Goal: Browse casually: Explore the website without a specific task or goal

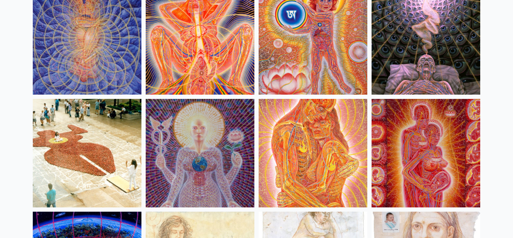
scroll to position [6756, 0]
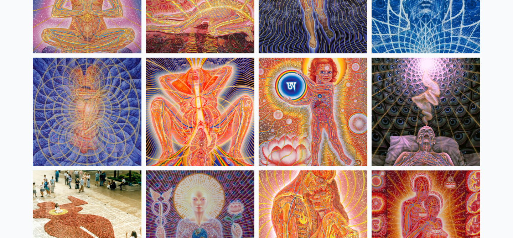
scroll to position [6687, 0]
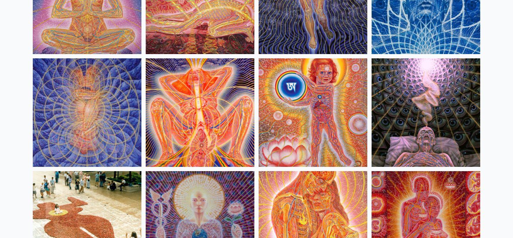
click at [410, 113] on img at bounding box center [426, 112] width 109 height 109
click at [302, 102] on img at bounding box center [313, 112] width 109 height 109
click at [107, 113] on img at bounding box center [87, 112] width 109 height 109
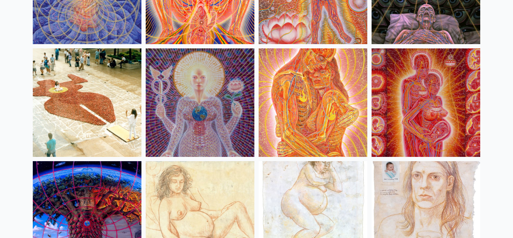
scroll to position [6809, 0]
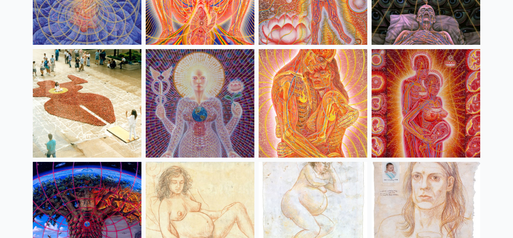
click at [190, 108] on img at bounding box center [200, 103] width 109 height 109
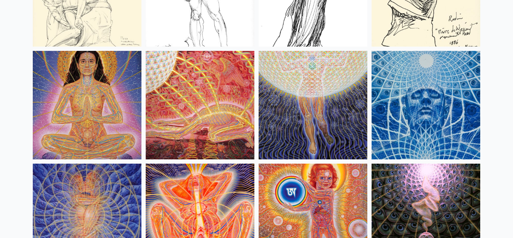
scroll to position [6580, 0]
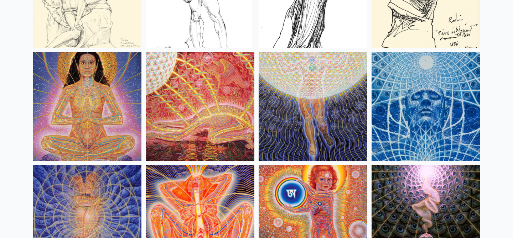
click at [386, 110] on img at bounding box center [426, 106] width 109 height 109
click at [294, 87] on img at bounding box center [313, 106] width 109 height 109
click at [169, 76] on img at bounding box center [200, 106] width 109 height 109
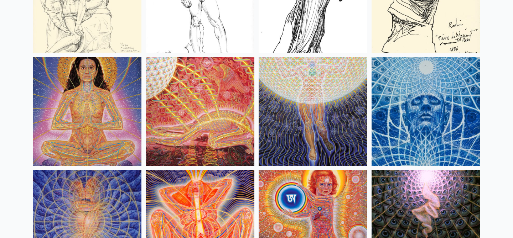
scroll to position [6574, 0]
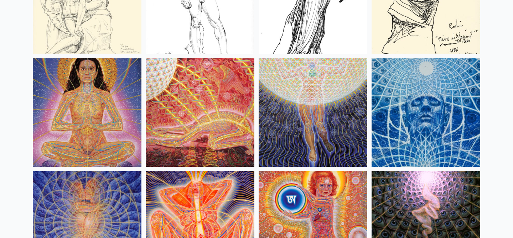
click at [90, 96] on img at bounding box center [87, 112] width 109 height 109
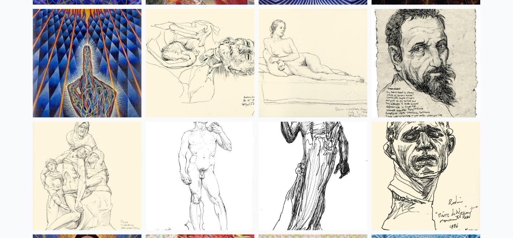
scroll to position [6391, 0]
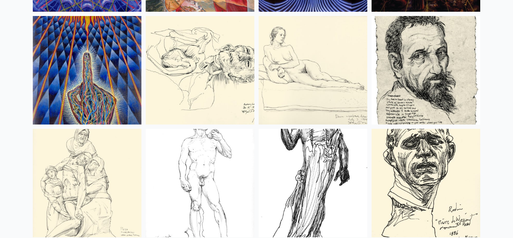
click at [203, 77] on img at bounding box center [200, 70] width 109 height 109
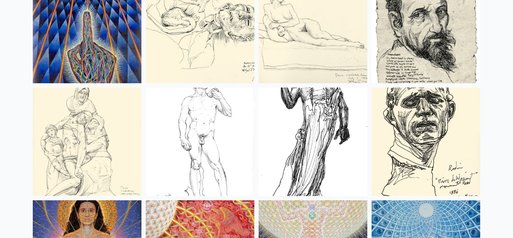
scroll to position [6429, 0]
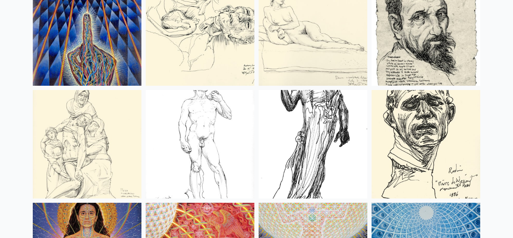
click at [90, 60] on img at bounding box center [87, 31] width 109 height 109
click at [173, 117] on img at bounding box center [200, 144] width 109 height 109
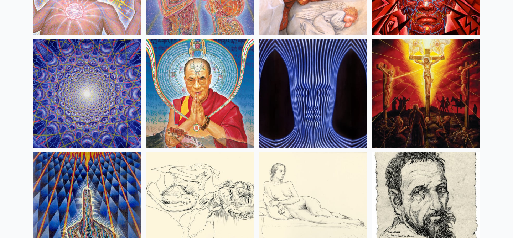
scroll to position [6254, 0]
click at [329, 105] on img at bounding box center [313, 94] width 109 height 109
click at [132, 87] on img at bounding box center [87, 94] width 109 height 109
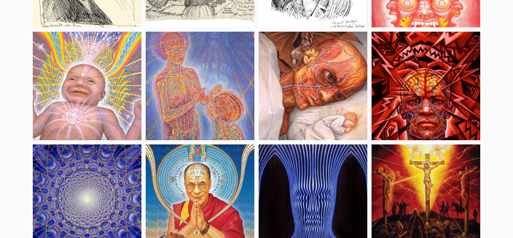
scroll to position [6149, 0]
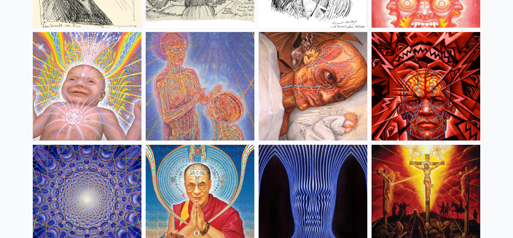
click at [444, 74] on img at bounding box center [426, 86] width 109 height 109
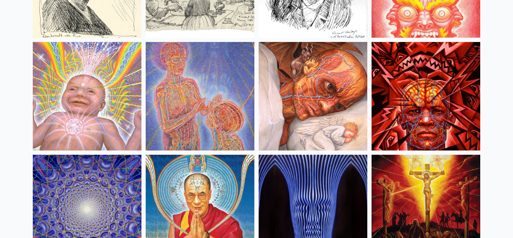
scroll to position [6138, 0]
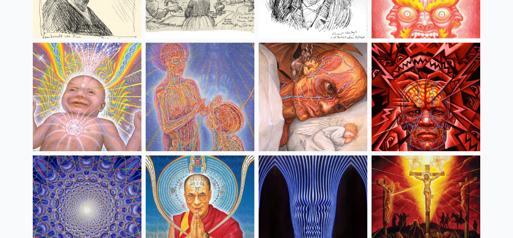
click at [187, 100] on img at bounding box center [200, 97] width 109 height 109
click at [81, 104] on img at bounding box center [87, 97] width 109 height 109
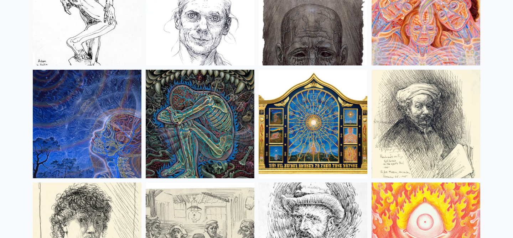
scroll to position [5885, 0]
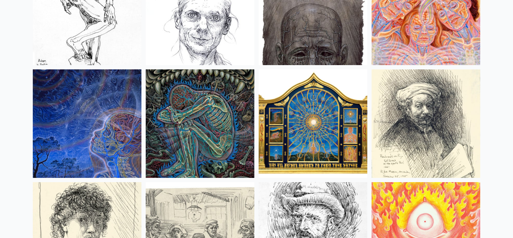
click at [224, 105] on img at bounding box center [200, 124] width 109 height 109
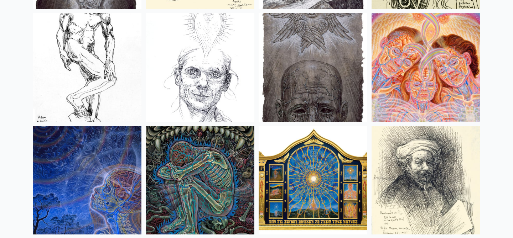
scroll to position [5829, 0]
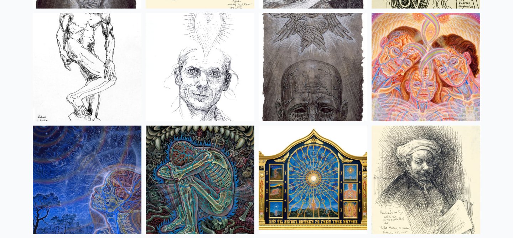
click at [420, 77] on img at bounding box center [426, 67] width 109 height 109
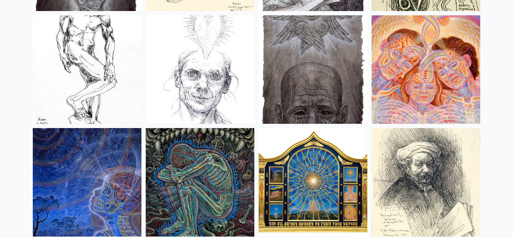
scroll to position [5826, 0]
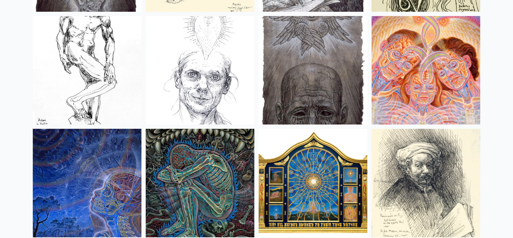
click at [108, 185] on img at bounding box center [87, 183] width 109 height 109
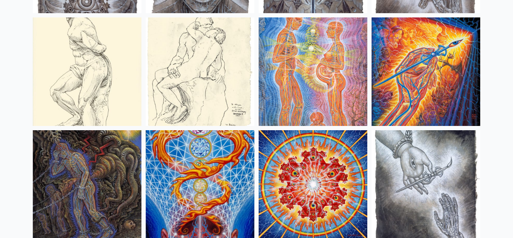
scroll to position [5446, 0]
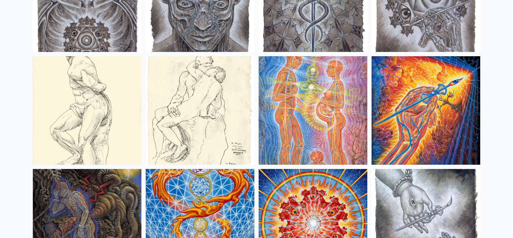
click at [225, 87] on img at bounding box center [200, 110] width 109 height 109
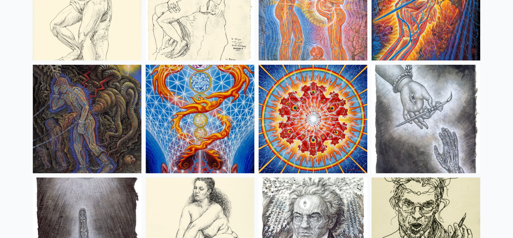
scroll to position [5550, 0]
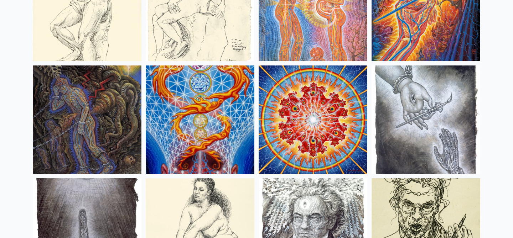
click at [342, 95] on img at bounding box center [313, 120] width 109 height 109
click at [180, 123] on img at bounding box center [200, 120] width 109 height 109
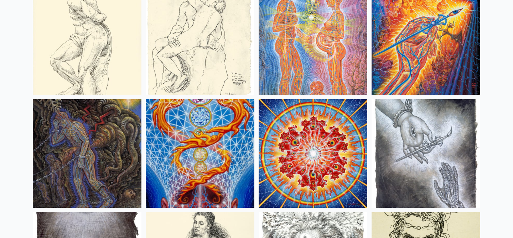
click at [96, 128] on img at bounding box center [87, 153] width 109 height 109
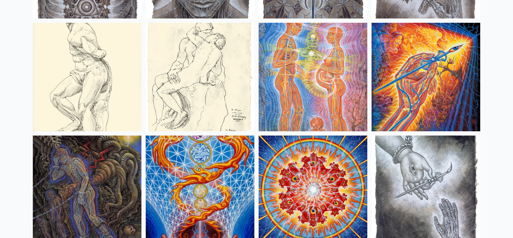
scroll to position [5395, 0]
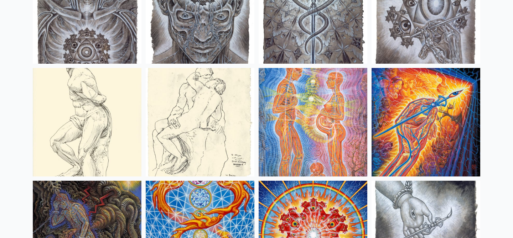
scroll to position [5444, 0]
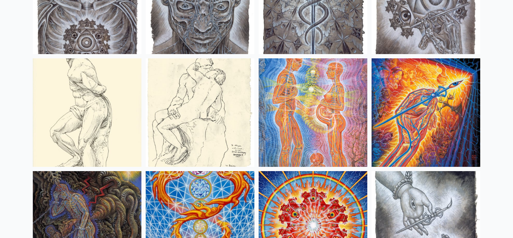
click at [416, 114] on img at bounding box center [426, 112] width 109 height 109
click at [288, 82] on img at bounding box center [313, 112] width 109 height 109
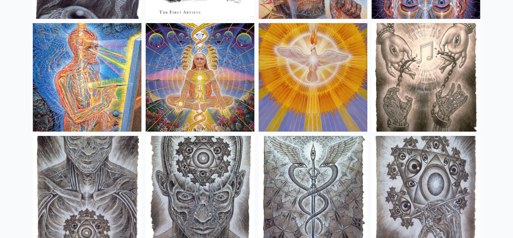
scroll to position [5243, 0]
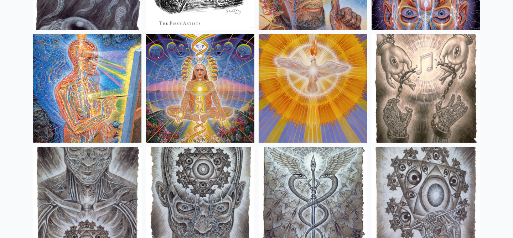
click at [435, 75] on img at bounding box center [426, 88] width 109 height 109
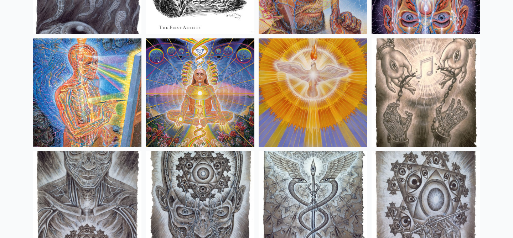
scroll to position [5238, 0]
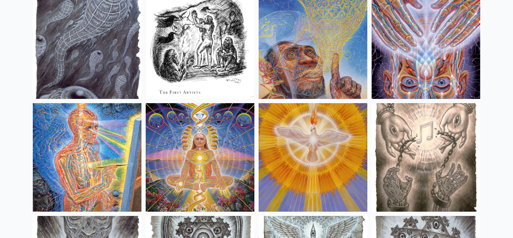
scroll to position [5174, 0]
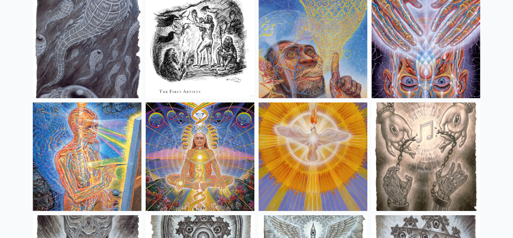
click at [228, 149] on img at bounding box center [200, 157] width 109 height 109
click at [89, 149] on img at bounding box center [87, 157] width 109 height 109
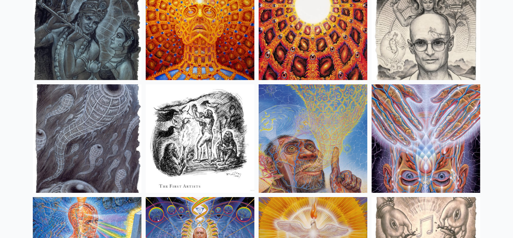
scroll to position [5077, 0]
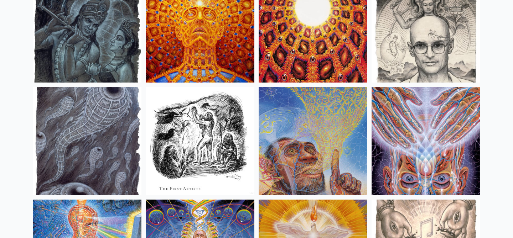
click at [108, 151] on img at bounding box center [87, 141] width 109 height 109
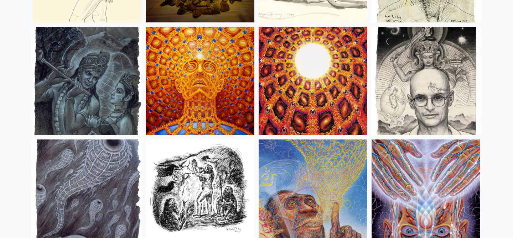
scroll to position [5023, 0]
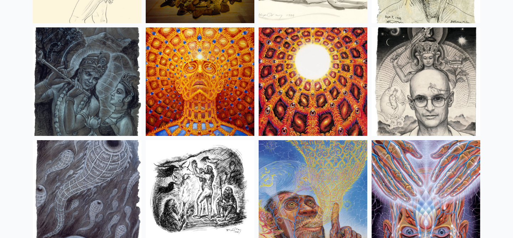
click at [426, 103] on img at bounding box center [426, 81] width 109 height 109
click at [282, 97] on img at bounding box center [313, 81] width 109 height 109
click at [199, 99] on img at bounding box center [200, 81] width 109 height 109
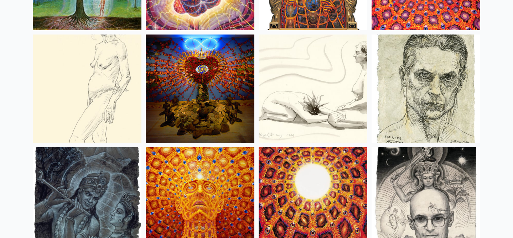
scroll to position [4903, 0]
click at [295, 88] on img at bounding box center [313, 89] width 109 height 109
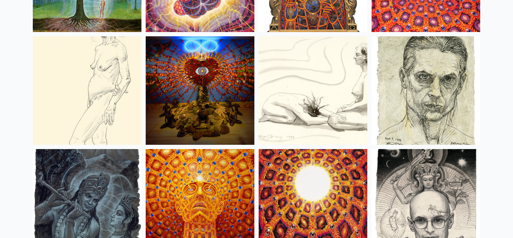
click at [424, 96] on img at bounding box center [426, 90] width 109 height 109
click at [83, 83] on img at bounding box center [87, 90] width 109 height 109
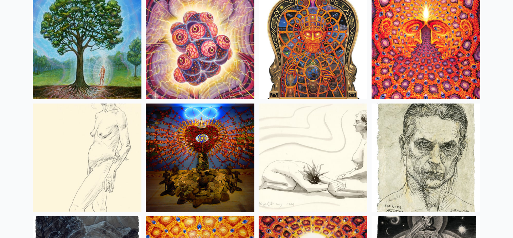
scroll to position [4833, 0]
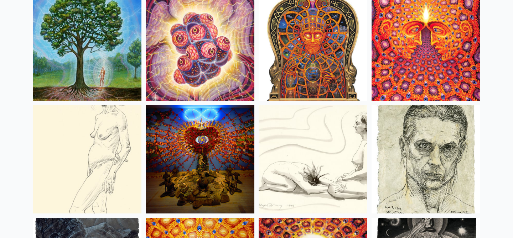
click at [179, 134] on img at bounding box center [200, 159] width 109 height 109
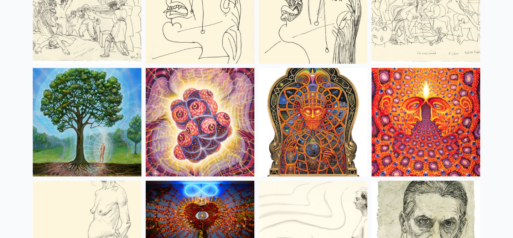
scroll to position [4756, 0]
click at [431, 122] on img at bounding box center [426, 122] width 109 height 109
click at [308, 113] on img at bounding box center [313, 122] width 109 height 109
click at [190, 126] on img at bounding box center [200, 122] width 109 height 109
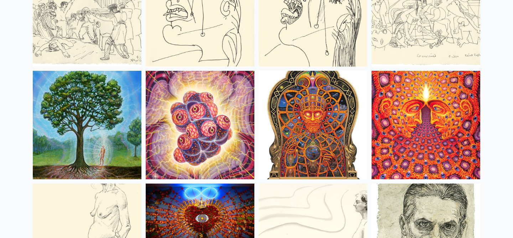
scroll to position [4750, 0]
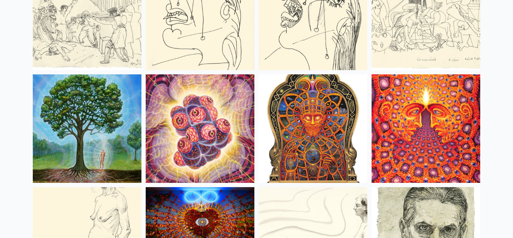
click at [68, 101] on img at bounding box center [87, 128] width 109 height 109
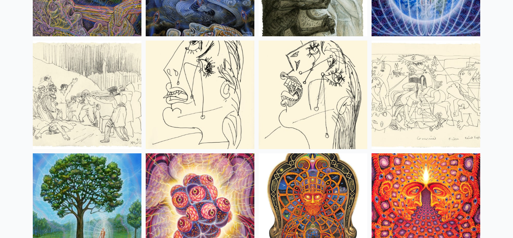
scroll to position [4665, 0]
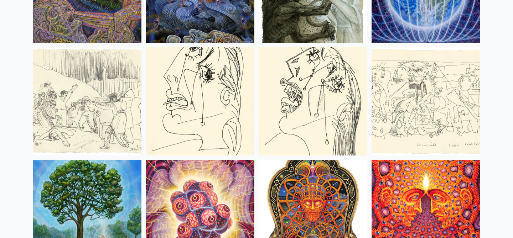
click at [84, 82] on img at bounding box center [87, 101] width 109 height 109
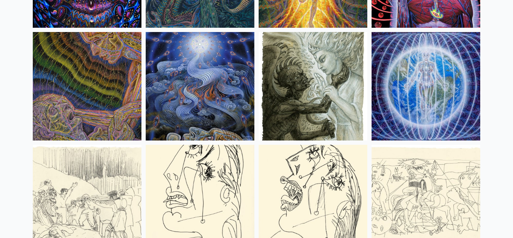
scroll to position [4568, 0]
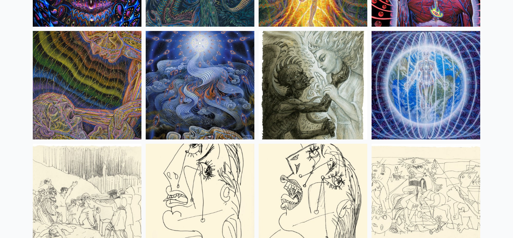
click at [175, 161] on img at bounding box center [200, 198] width 109 height 109
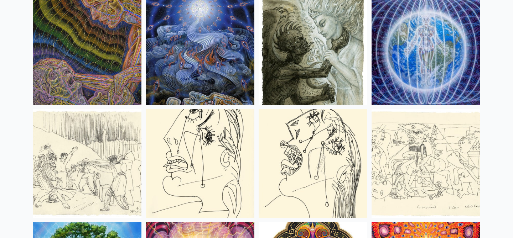
scroll to position [4603, 0]
click at [281, 155] on img at bounding box center [313, 163] width 109 height 109
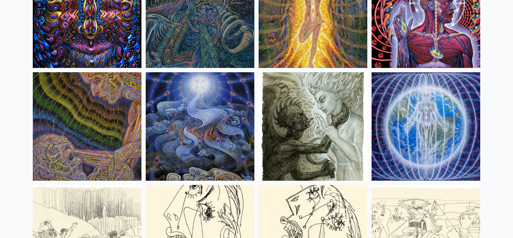
scroll to position [4521, 0]
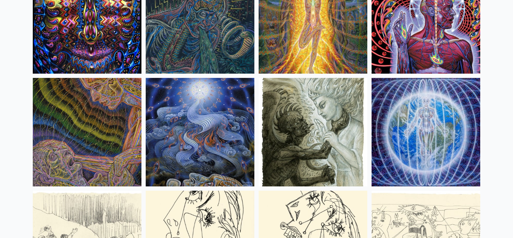
click at [416, 151] on img at bounding box center [426, 132] width 109 height 109
click at [187, 137] on img at bounding box center [200, 132] width 109 height 109
click at [88, 118] on img at bounding box center [87, 132] width 109 height 109
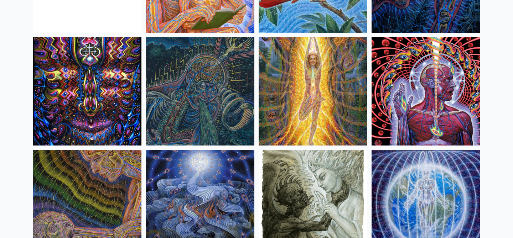
scroll to position [4444, 0]
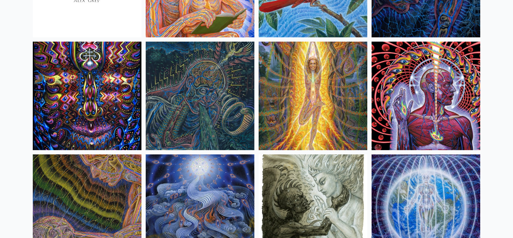
click at [413, 99] on img at bounding box center [426, 96] width 109 height 109
click at [308, 93] on img at bounding box center [313, 96] width 109 height 109
click at [441, 80] on img at bounding box center [426, 96] width 109 height 109
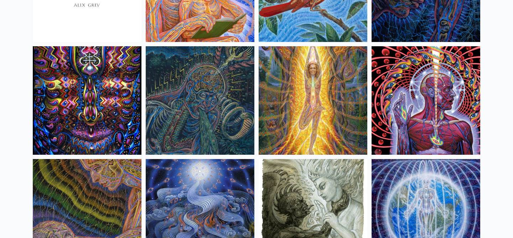
click at [98, 72] on img at bounding box center [87, 100] width 109 height 109
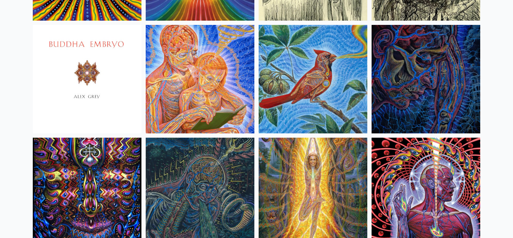
scroll to position [4344, 0]
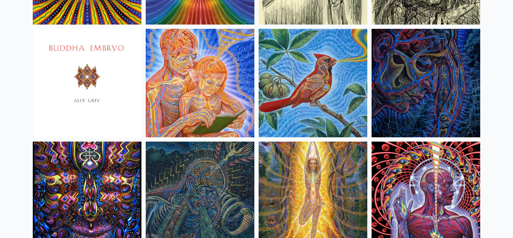
click at [213, 108] on img at bounding box center [200, 83] width 109 height 109
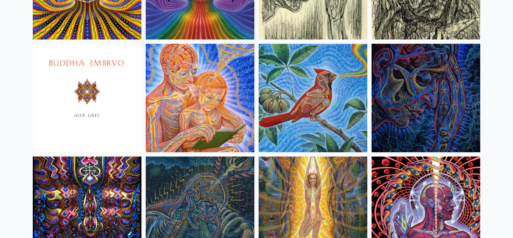
scroll to position [4323, 0]
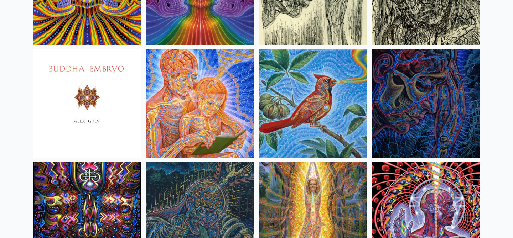
click at [272, 102] on img at bounding box center [313, 104] width 109 height 109
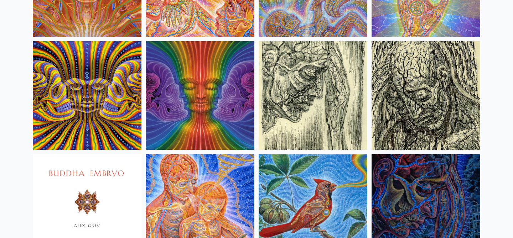
scroll to position [4213, 0]
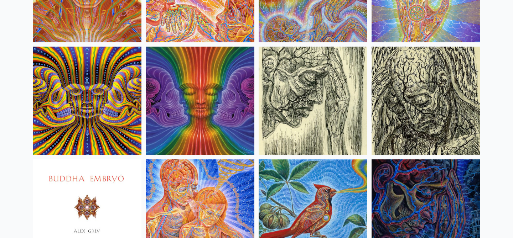
click at [450, 109] on img at bounding box center [426, 101] width 109 height 109
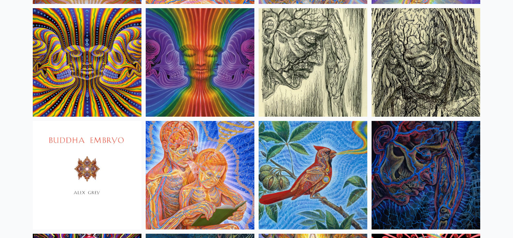
scroll to position [4226, 0]
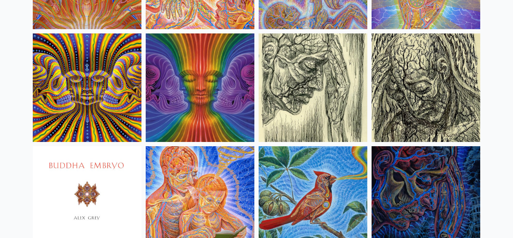
click at [231, 93] on img at bounding box center [200, 88] width 109 height 109
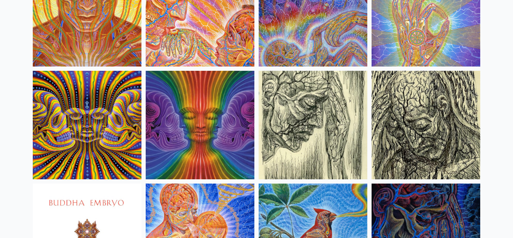
scroll to position [4183, 0]
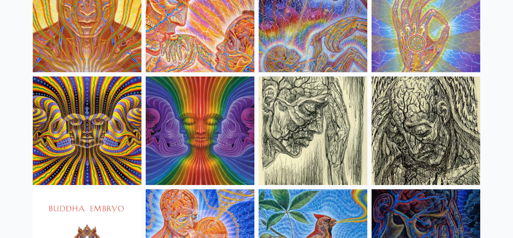
click at [106, 111] on img at bounding box center [87, 131] width 109 height 109
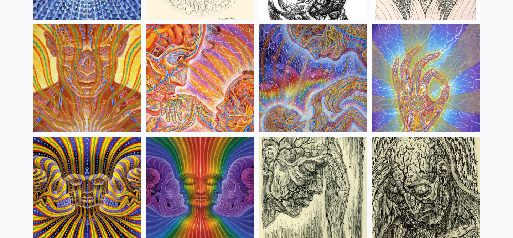
scroll to position [4114, 0]
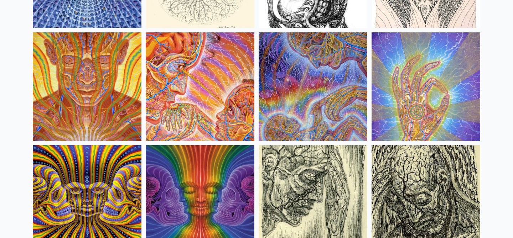
click at [427, 76] on img at bounding box center [426, 86] width 109 height 109
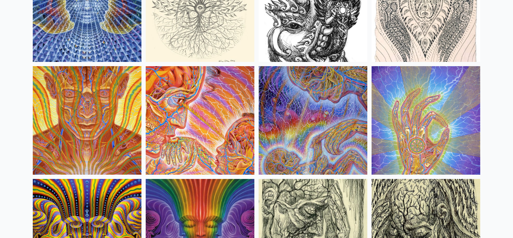
click at [199, 118] on img at bounding box center [200, 120] width 109 height 109
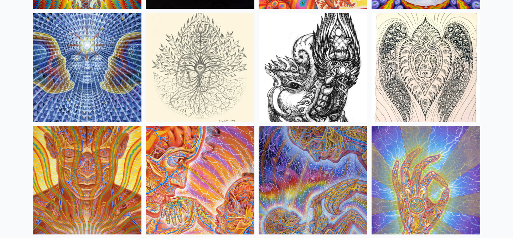
scroll to position [4020, 0]
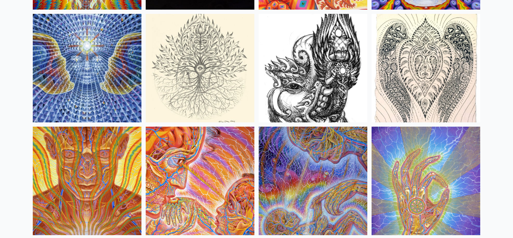
click at [72, 55] on img at bounding box center [87, 68] width 109 height 109
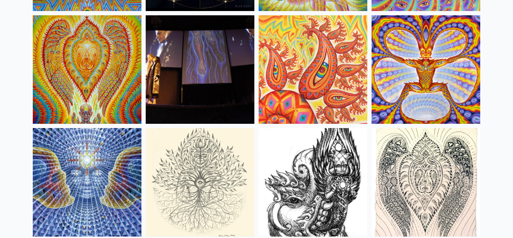
scroll to position [3890, 0]
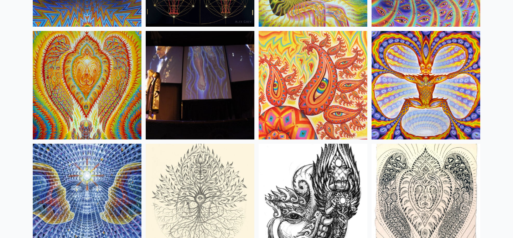
click at [179, 100] on img at bounding box center [200, 85] width 109 height 109
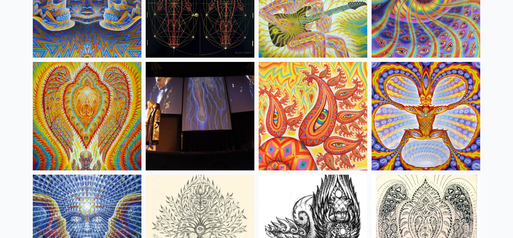
click at [434, 112] on img at bounding box center [426, 116] width 109 height 109
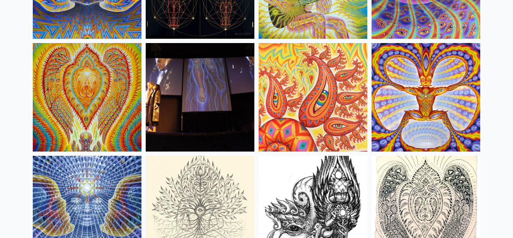
scroll to position [3871, 0]
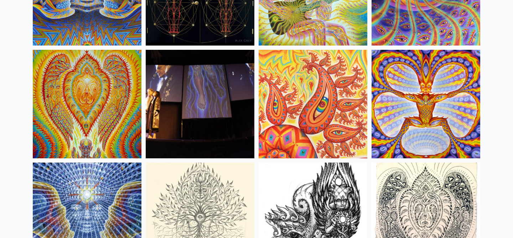
click at [296, 110] on img at bounding box center [313, 104] width 109 height 109
click at [125, 101] on img at bounding box center [87, 104] width 109 height 109
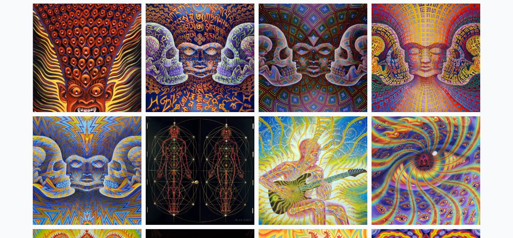
scroll to position [3691, 0]
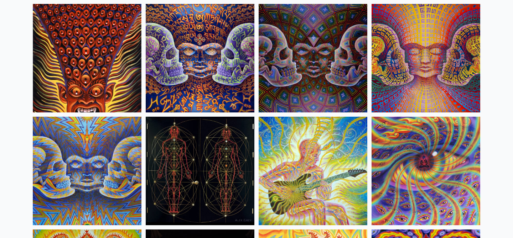
click at [306, 179] on img at bounding box center [313, 171] width 109 height 109
click at [209, 166] on img at bounding box center [200, 171] width 109 height 109
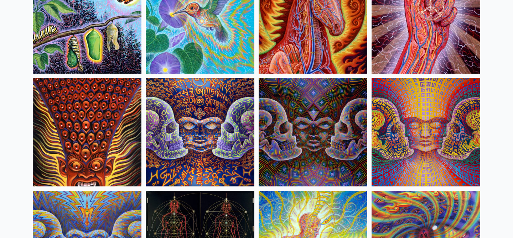
scroll to position [3616, 0]
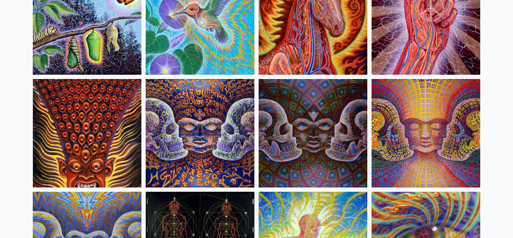
click at [96, 112] on img at bounding box center [87, 133] width 109 height 109
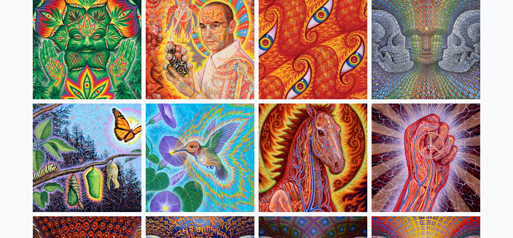
scroll to position [3453, 0]
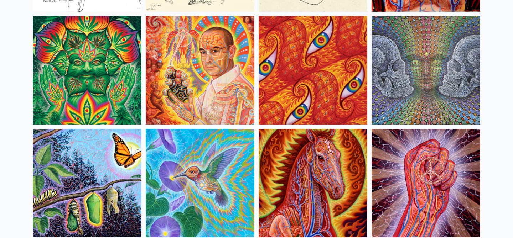
click at [222, 67] on img at bounding box center [200, 70] width 109 height 109
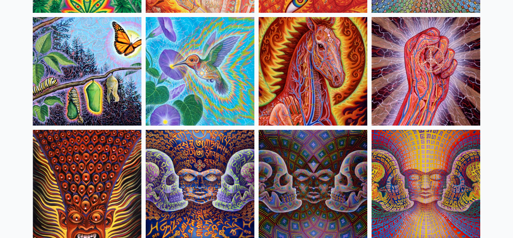
scroll to position [3563, 0]
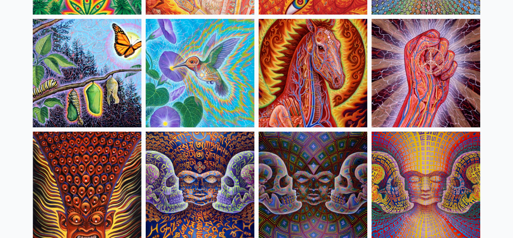
click at [413, 85] on img at bounding box center [426, 73] width 109 height 109
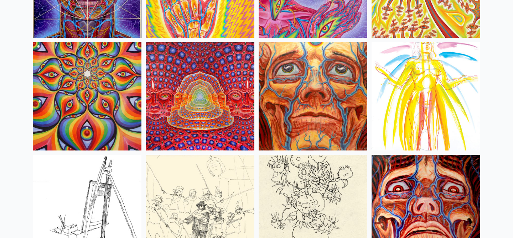
scroll to position [3201, 0]
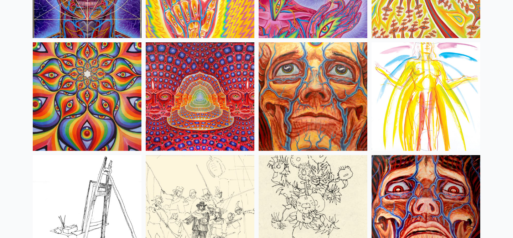
click at [389, 79] on img at bounding box center [426, 96] width 109 height 109
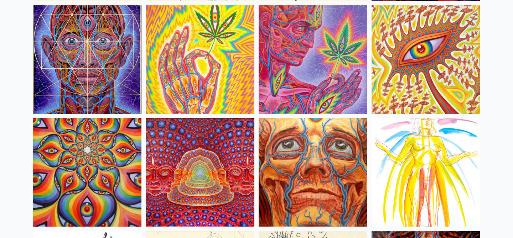
scroll to position [3124, 0]
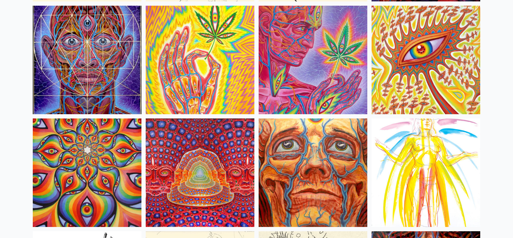
click at [286, 179] on img at bounding box center [313, 173] width 109 height 109
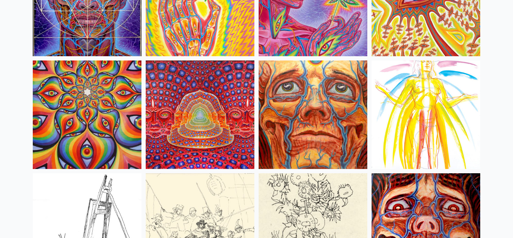
scroll to position [3183, 0]
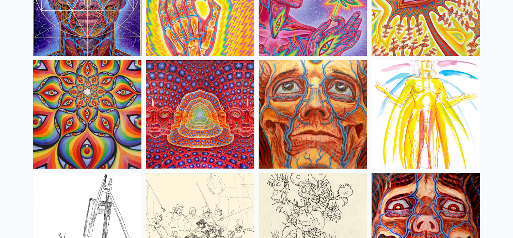
click at [184, 126] on img at bounding box center [200, 114] width 109 height 109
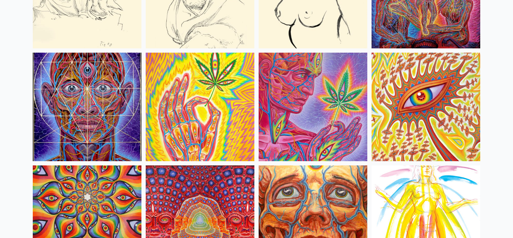
scroll to position [3075, 0]
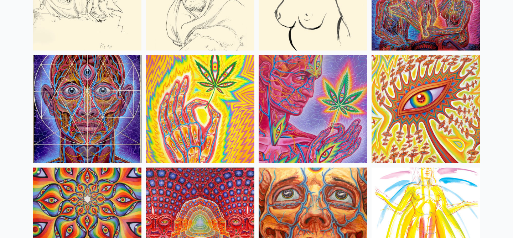
click at [419, 94] on img at bounding box center [426, 109] width 109 height 109
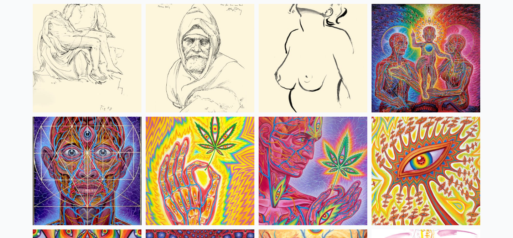
scroll to position [3011, 0]
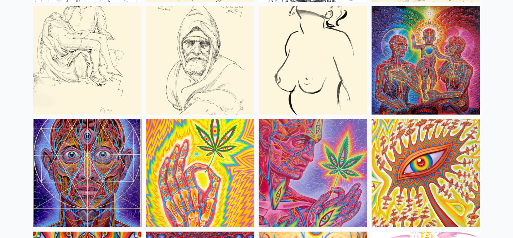
click at [428, 56] on img at bounding box center [426, 60] width 109 height 109
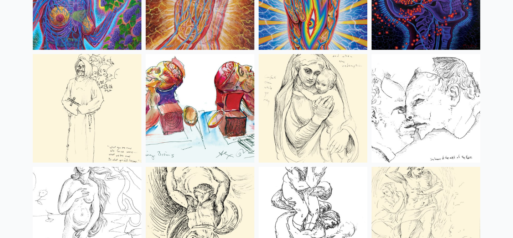
scroll to position [2736, 0]
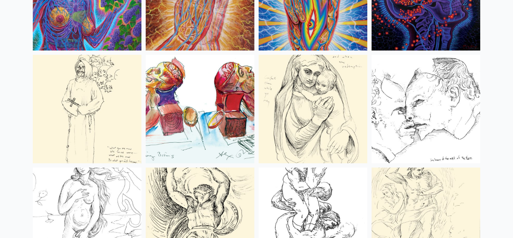
click at [177, 107] on img at bounding box center [200, 109] width 109 height 109
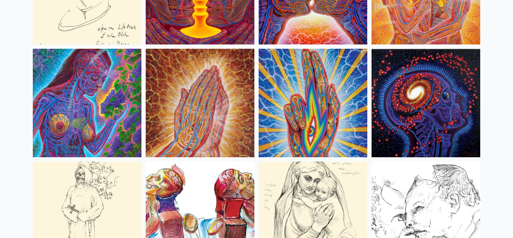
scroll to position [2629, 0]
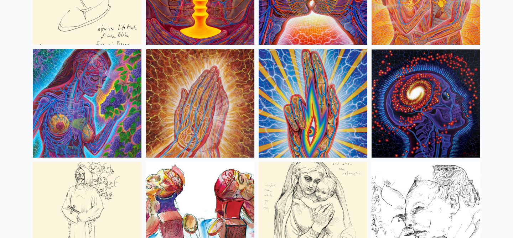
click at [411, 106] on img at bounding box center [426, 103] width 109 height 109
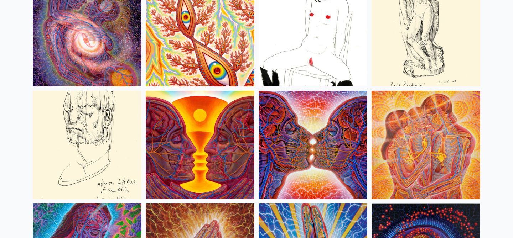
scroll to position [2456, 0]
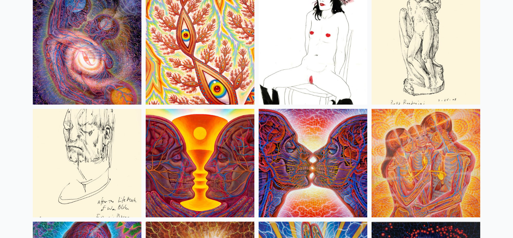
click at [298, 145] on img at bounding box center [313, 163] width 109 height 109
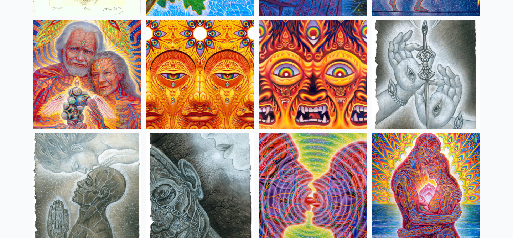
scroll to position [2203, 0]
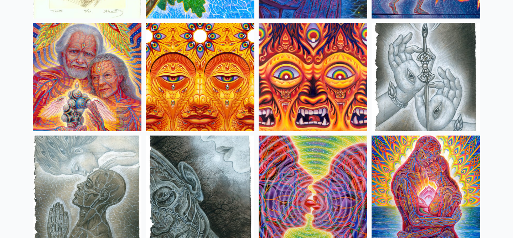
click at [97, 72] on img at bounding box center [87, 77] width 109 height 109
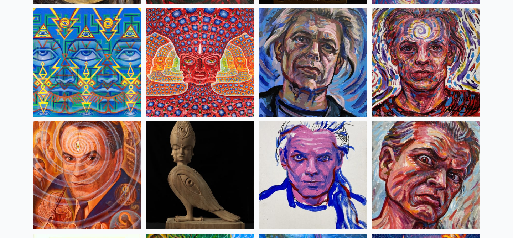
scroll to position [1879, 0]
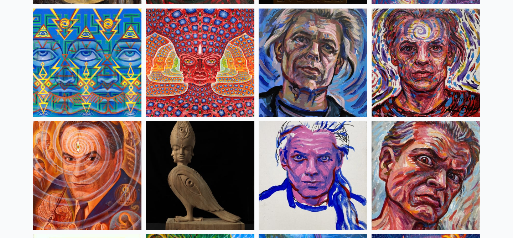
click at [172, 86] on img at bounding box center [200, 63] width 109 height 109
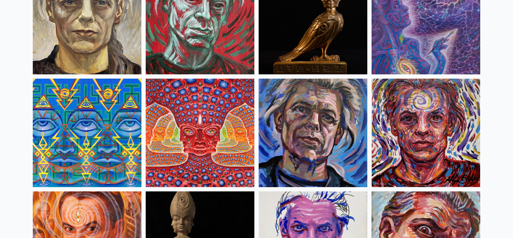
scroll to position [1798, 0]
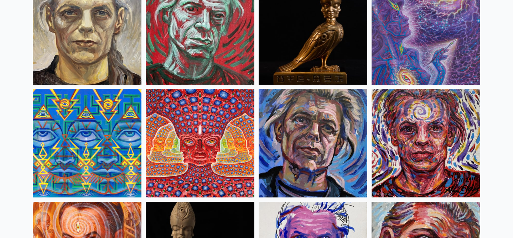
click at [66, 120] on img at bounding box center [87, 143] width 109 height 109
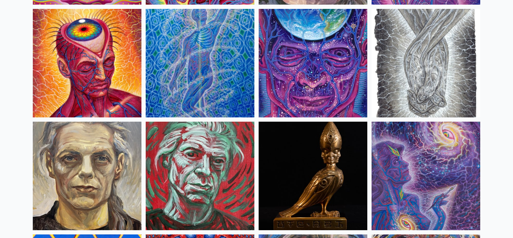
scroll to position [1657, 0]
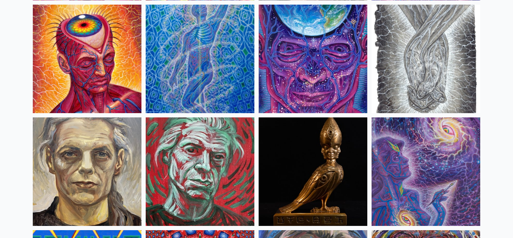
click at [439, 179] on img at bounding box center [426, 172] width 109 height 109
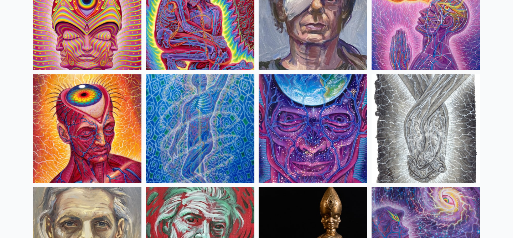
scroll to position [1585, 0]
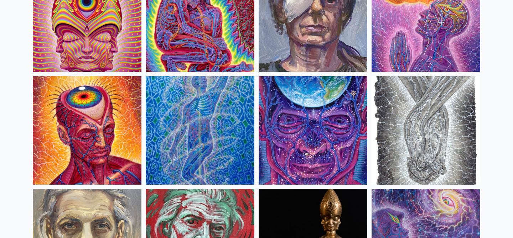
click at [97, 127] on img at bounding box center [87, 130] width 109 height 109
click at [195, 120] on img at bounding box center [200, 130] width 109 height 109
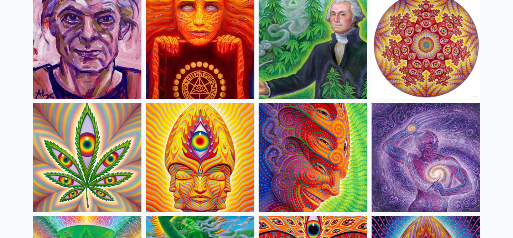
scroll to position [1217, 0]
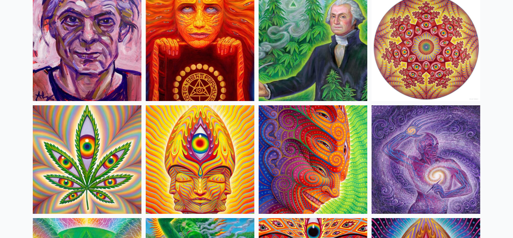
click at [318, 146] on img at bounding box center [313, 159] width 109 height 109
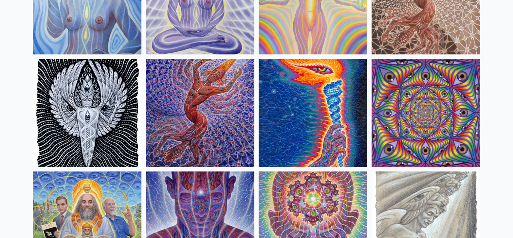
scroll to position [667, 0]
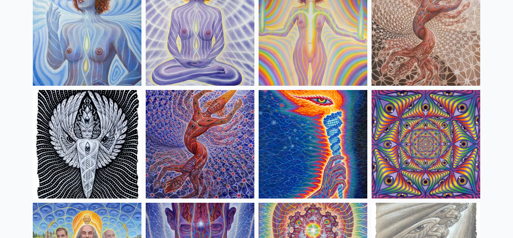
click at [301, 130] on img at bounding box center [313, 144] width 109 height 109
click at [204, 134] on img at bounding box center [200, 144] width 109 height 109
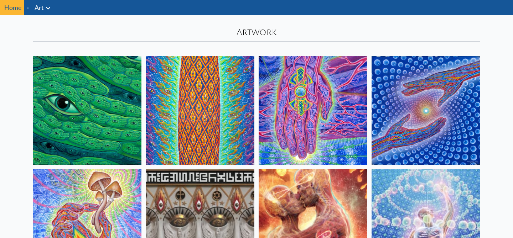
scroll to position [21, 0]
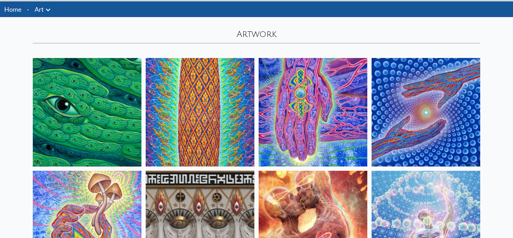
click at [106, 106] on img at bounding box center [87, 112] width 109 height 109
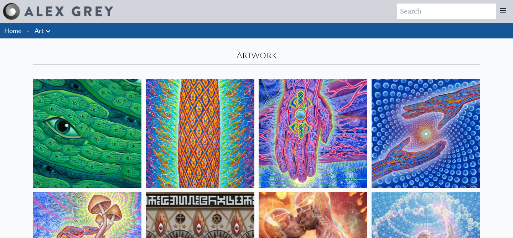
click at [38, 29] on link "Art" at bounding box center [39, 31] width 9 height 10
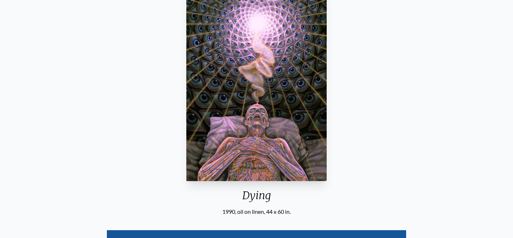
scroll to position [117, 0]
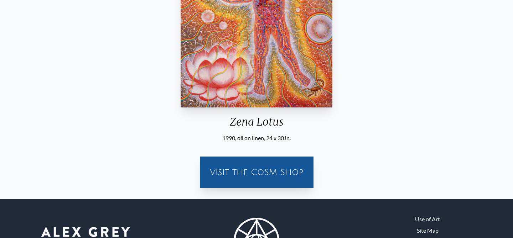
scroll to position [170, 0]
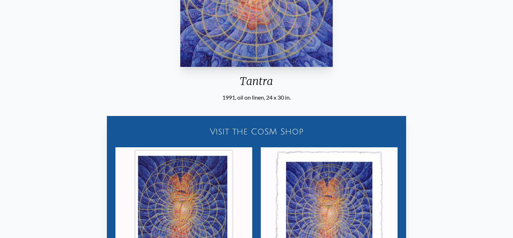
scroll to position [208, 0]
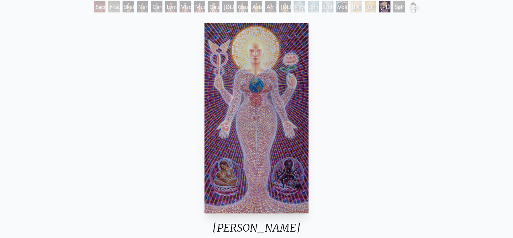
scroll to position [45, 0]
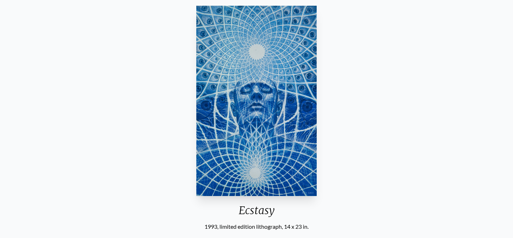
scroll to position [62, 0]
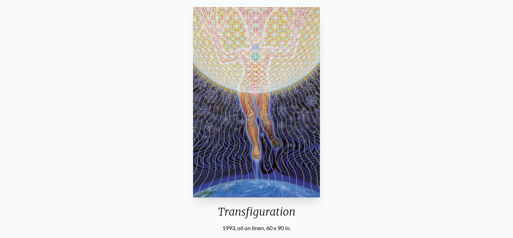
scroll to position [63, 0]
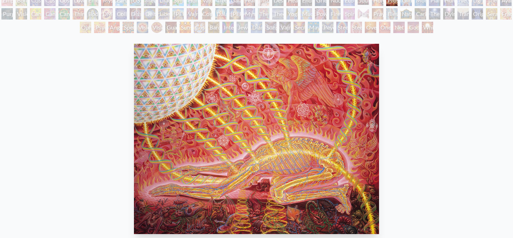
scroll to position [64, 0]
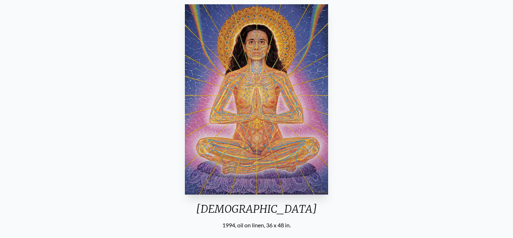
scroll to position [63, 0]
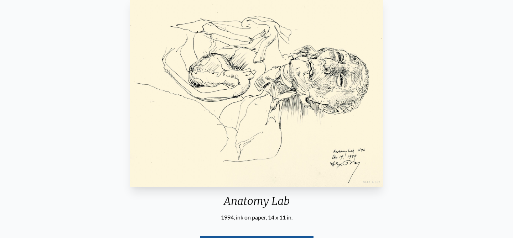
scroll to position [82, 0]
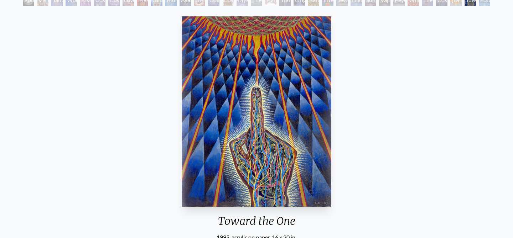
scroll to position [41, 0]
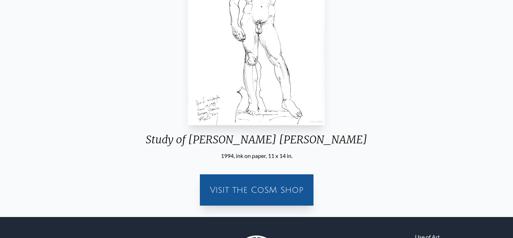
scroll to position [166, 0]
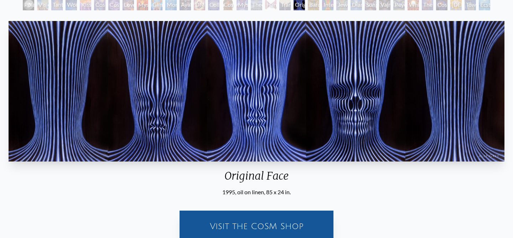
scroll to position [41, 0]
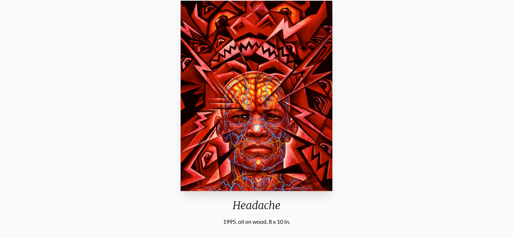
scroll to position [66, 0]
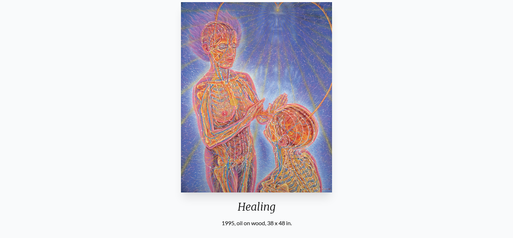
scroll to position [67, 0]
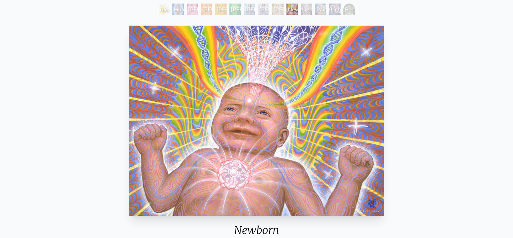
scroll to position [57, 0]
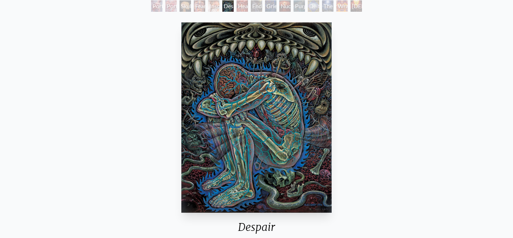
scroll to position [42, 0]
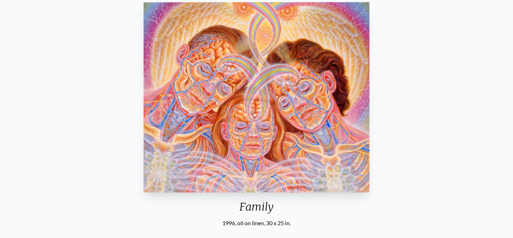
scroll to position [63, 0]
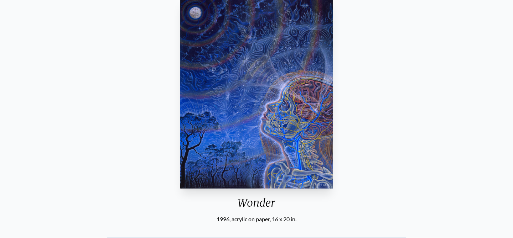
scroll to position [68, 0]
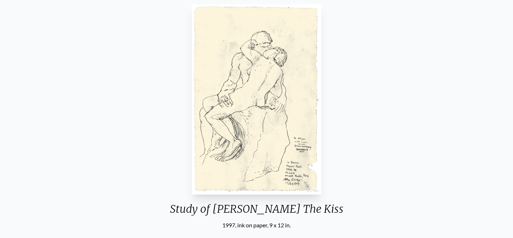
scroll to position [77, 0]
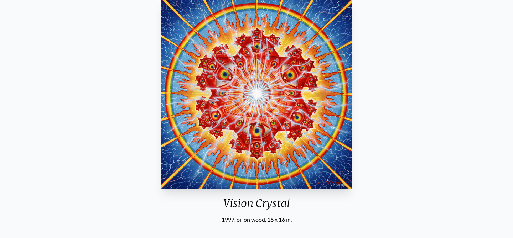
scroll to position [60, 0]
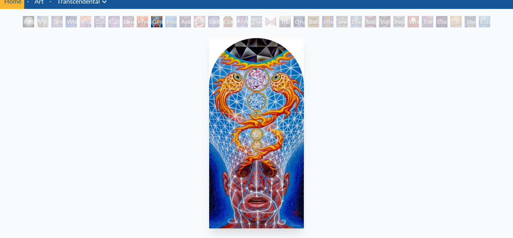
scroll to position [58, 0]
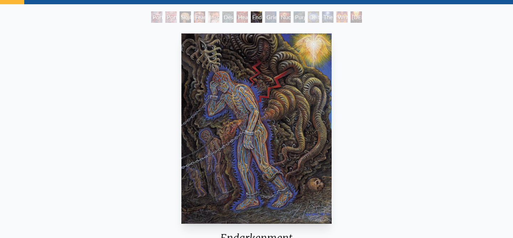
scroll to position [46, 0]
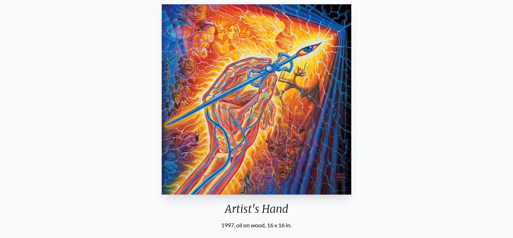
scroll to position [65, 0]
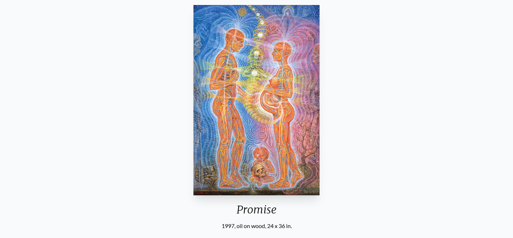
scroll to position [61, 0]
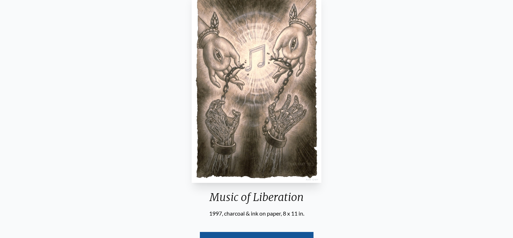
scroll to position [102, 0]
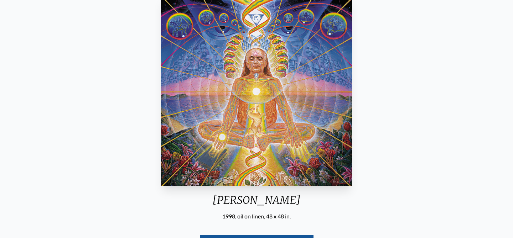
scroll to position [74, 0]
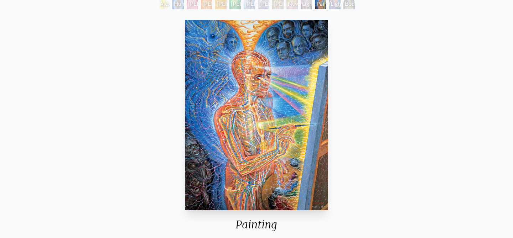
scroll to position [42, 0]
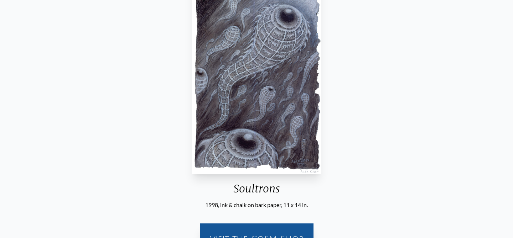
scroll to position [93, 0]
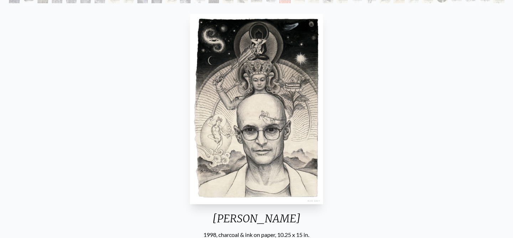
scroll to position [109, 0]
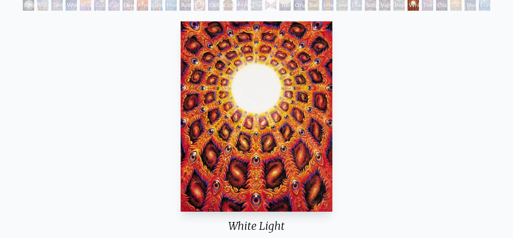
scroll to position [46, 0]
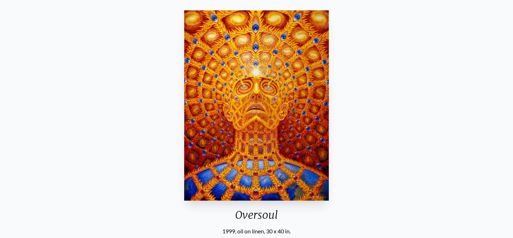
scroll to position [58, 0]
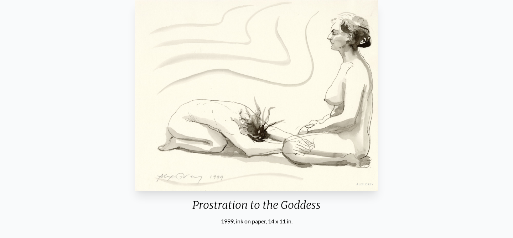
scroll to position [80, 0]
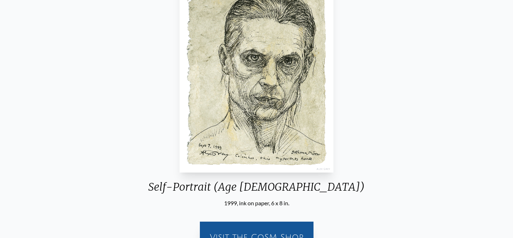
scroll to position [85, 0]
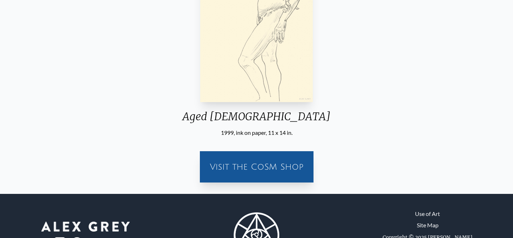
scroll to position [191, 0]
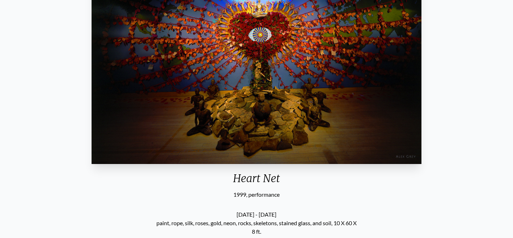
scroll to position [94, 0]
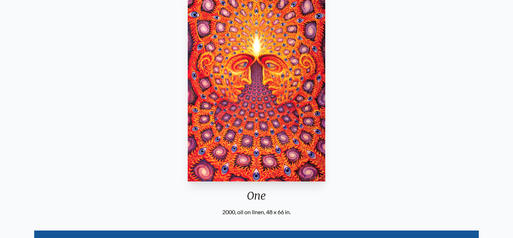
scroll to position [77, 0]
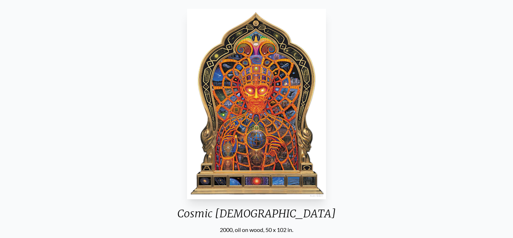
scroll to position [60, 0]
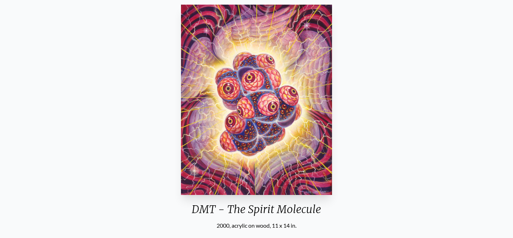
scroll to position [64, 0]
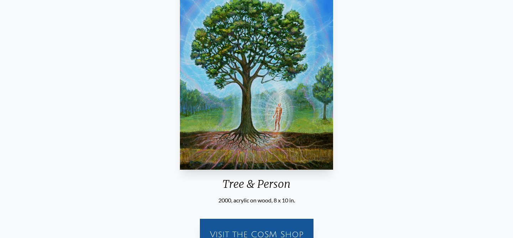
scroll to position [87, 0]
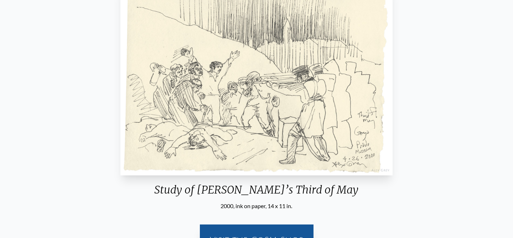
scroll to position [96, 0]
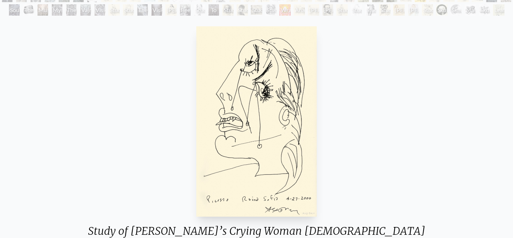
scroll to position [68, 0]
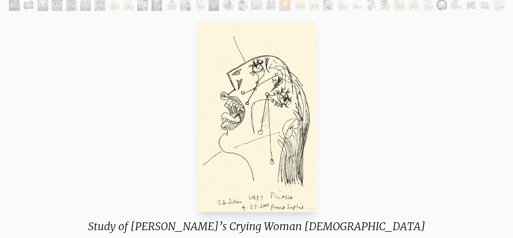
scroll to position [86, 0]
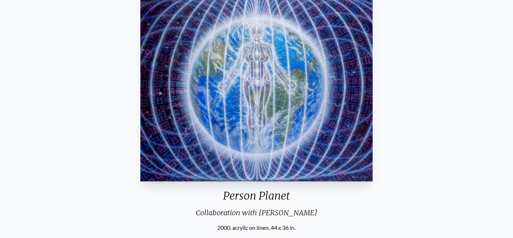
scroll to position [102, 0]
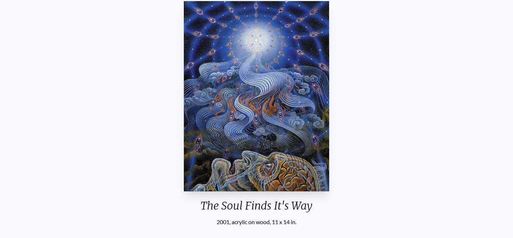
scroll to position [57, 0]
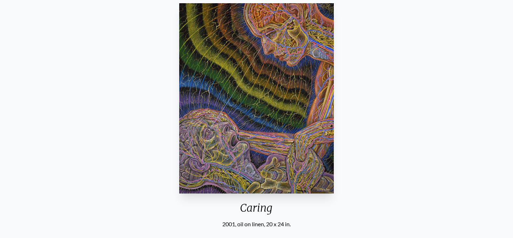
scroll to position [104, 0]
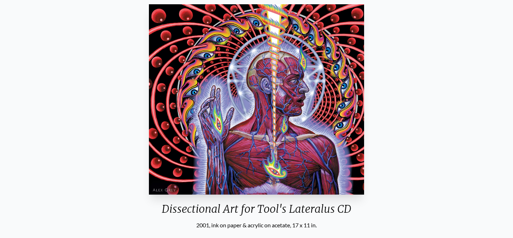
scroll to position [104, 0]
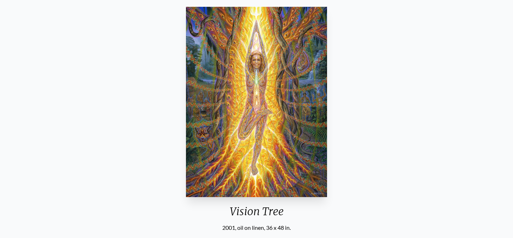
scroll to position [61, 0]
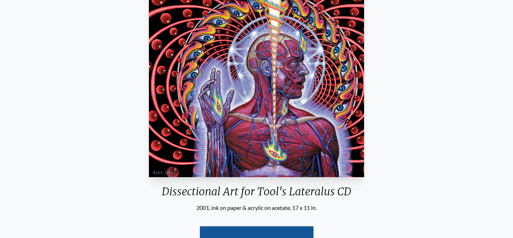
scroll to position [128, 0]
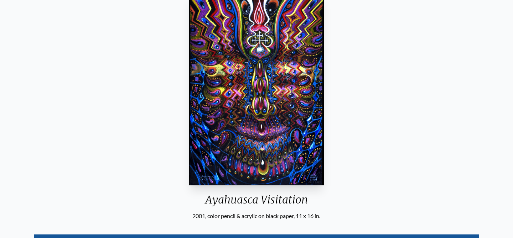
scroll to position [72, 0]
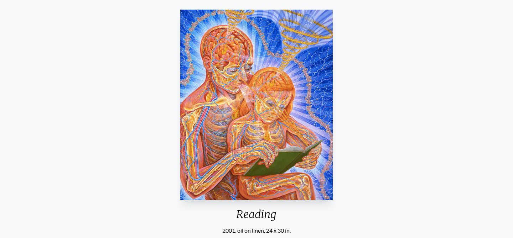
scroll to position [55, 0]
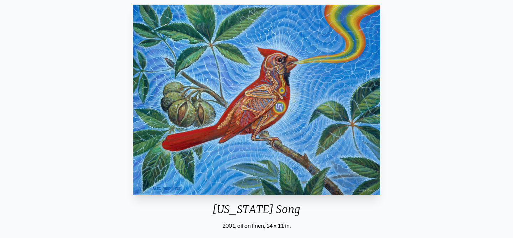
scroll to position [63, 0]
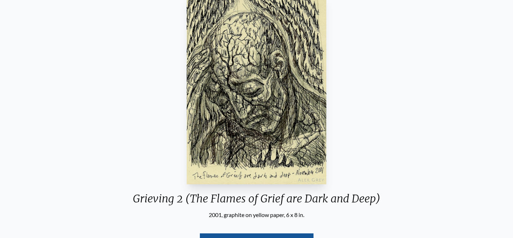
scroll to position [87, 0]
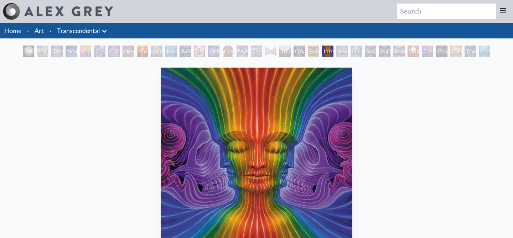
scroll to position [69, 0]
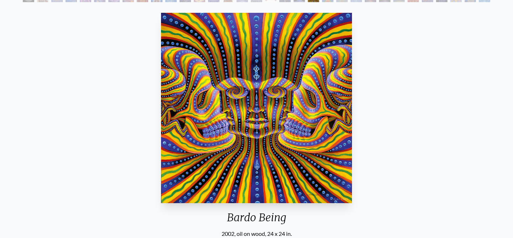
scroll to position [55, 0]
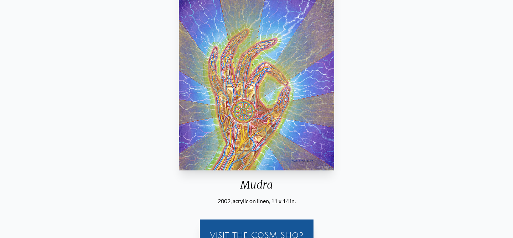
scroll to position [87, 0]
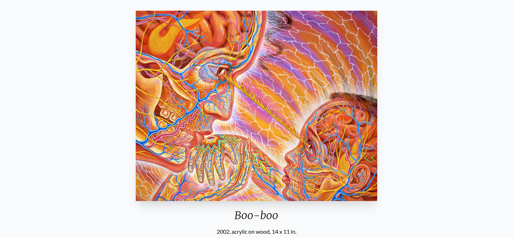
scroll to position [65, 0]
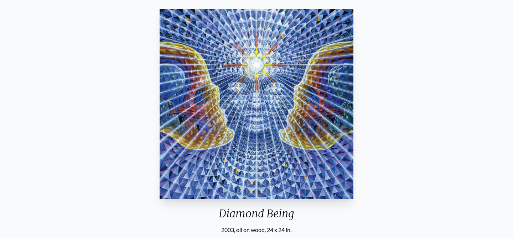
scroll to position [60, 0]
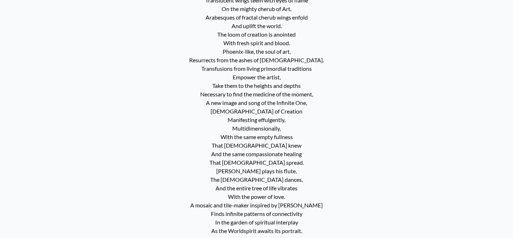
scroll to position [696, 0]
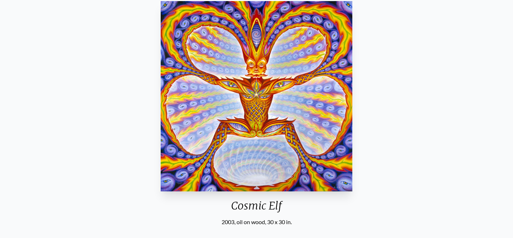
scroll to position [65, 0]
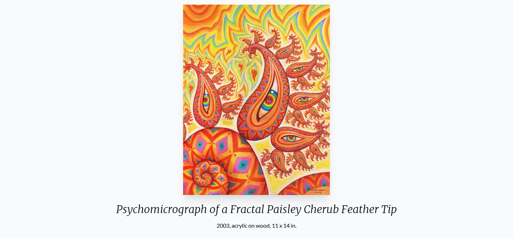
scroll to position [62, 0]
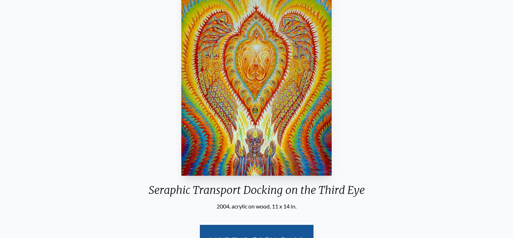
scroll to position [75, 0]
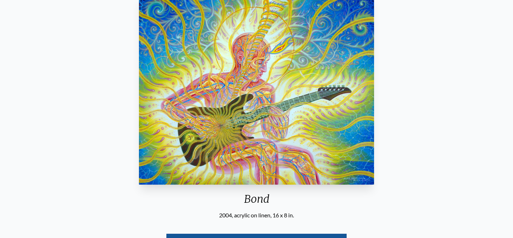
scroll to position [74, 0]
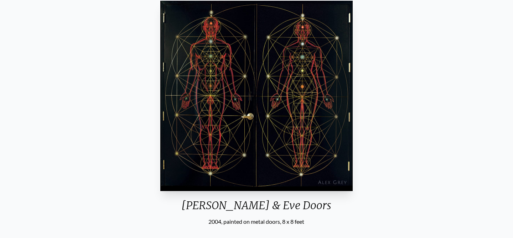
scroll to position [66, 0]
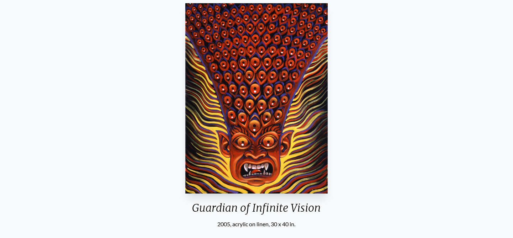
scroll to position [64, 0]
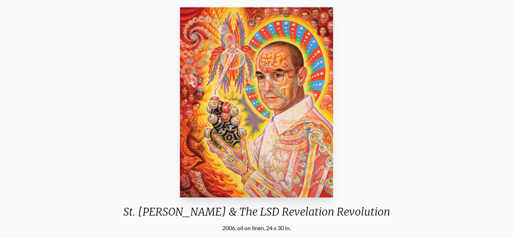
scroll to position [59, 0]
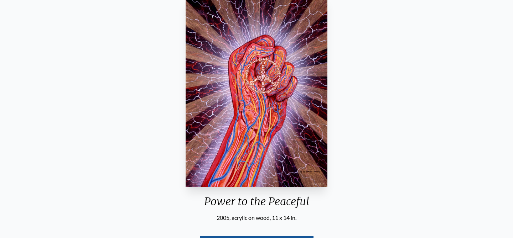
scroll to position [67, 0]
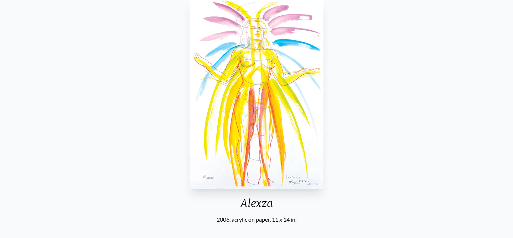
scroll to position [87, 0]
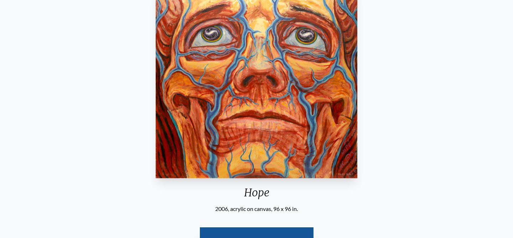
scroll to position [96, 0]
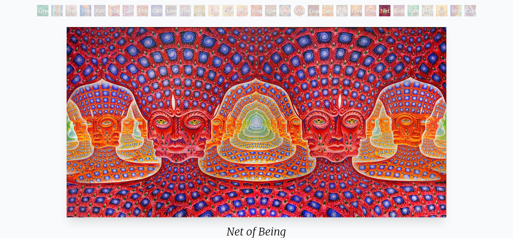
scroll to position [42, 0]
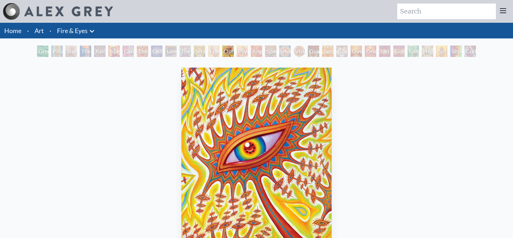
scroll to position [88, 0]
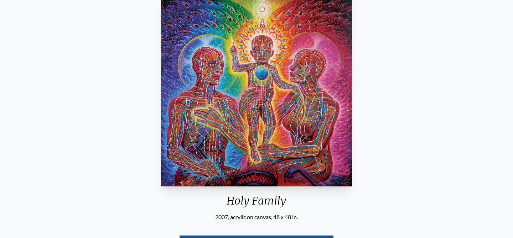
scroll to position [108, 0]
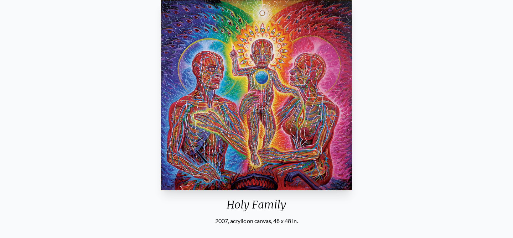
click at [215, 109] on img "29 / 133" at bounding box center [256, 95] width 191 height 191
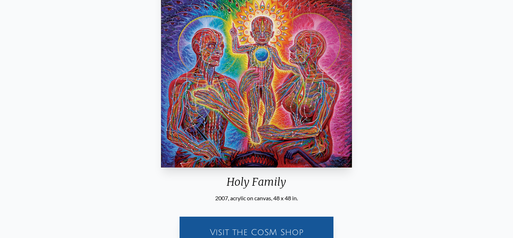
scroll to position [102, 0]
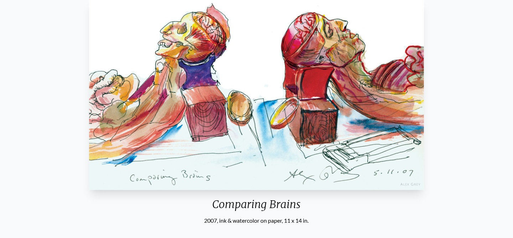
scroll to position [81, 0]
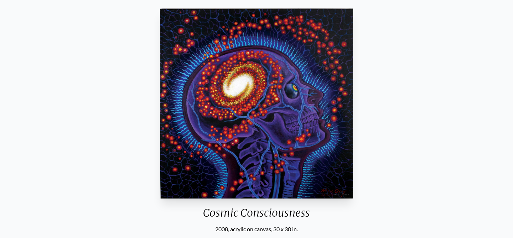
scroll to position [61, 0]
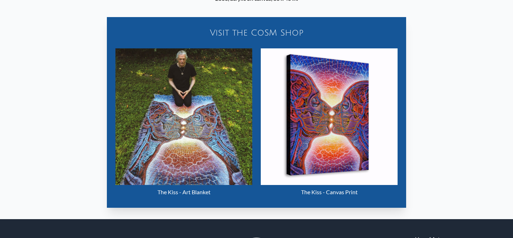
scroll to position [291, 0]
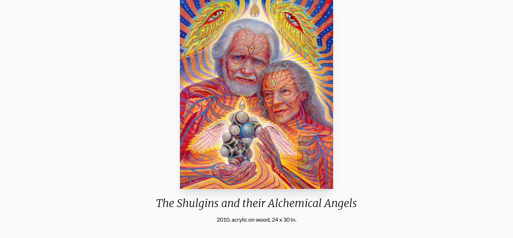
scroll to position [68, 0]
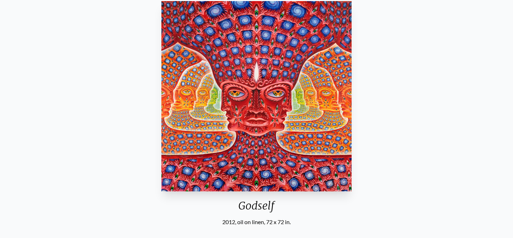
scroll to position [66, 0]
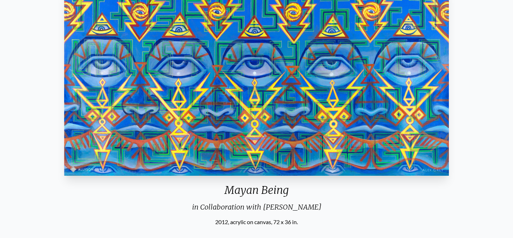
scroll to position [113, 0]
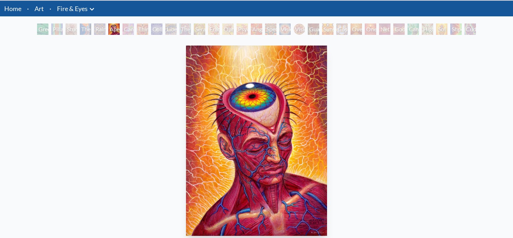
scroll to position [67, 0]
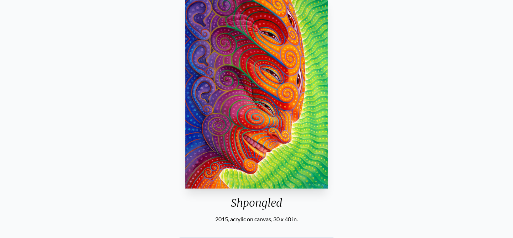
scroll to position [69, 0]
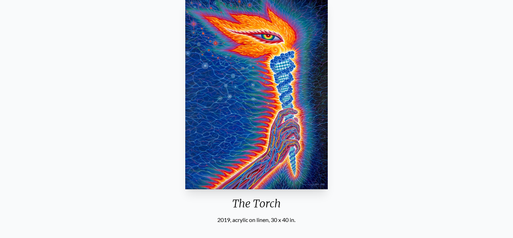
scroll to position [68, 0]
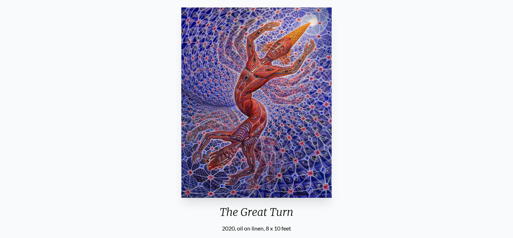
scroll to position [53, 0]
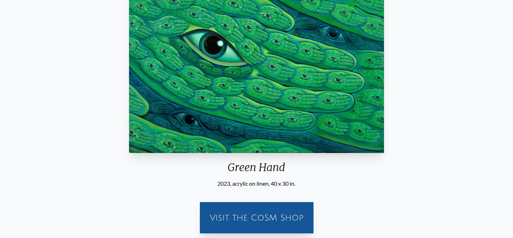
scroll to position [97, 0]
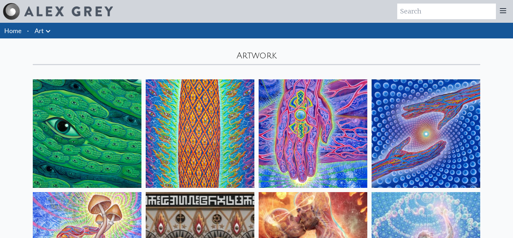
click at [41, 34] on link "Art" at bounding box center [39, 31] width 9 height 10
click at [12, 32] on link "Home" at bounding box center [12, 31] width 17 height 8
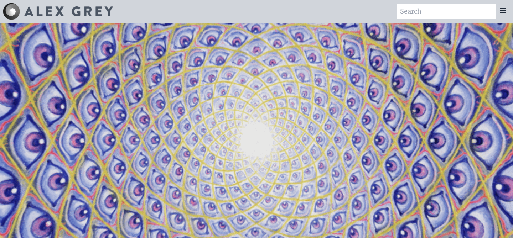
click at [507, 9] on icon at bounding box center [503, 10] width 9 height 9
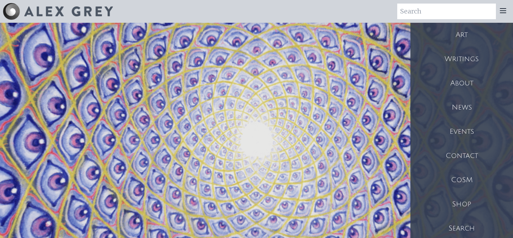
click at [461, 199] on div "Shop" at bounding box center [462, 204] width 103 height 24
